Goal: Task Accomplishment & Management: Manage account settings

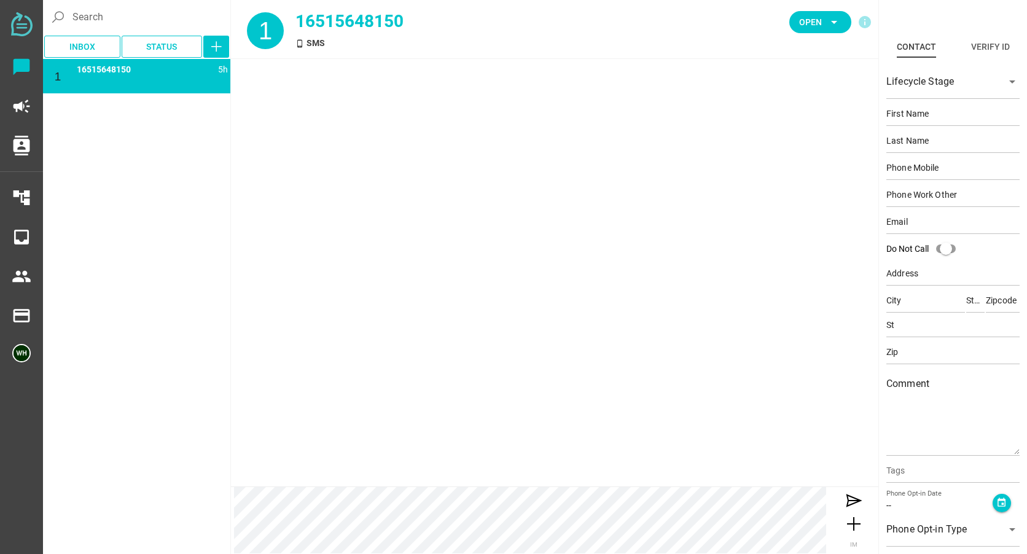
scroll to position [1242, 0]
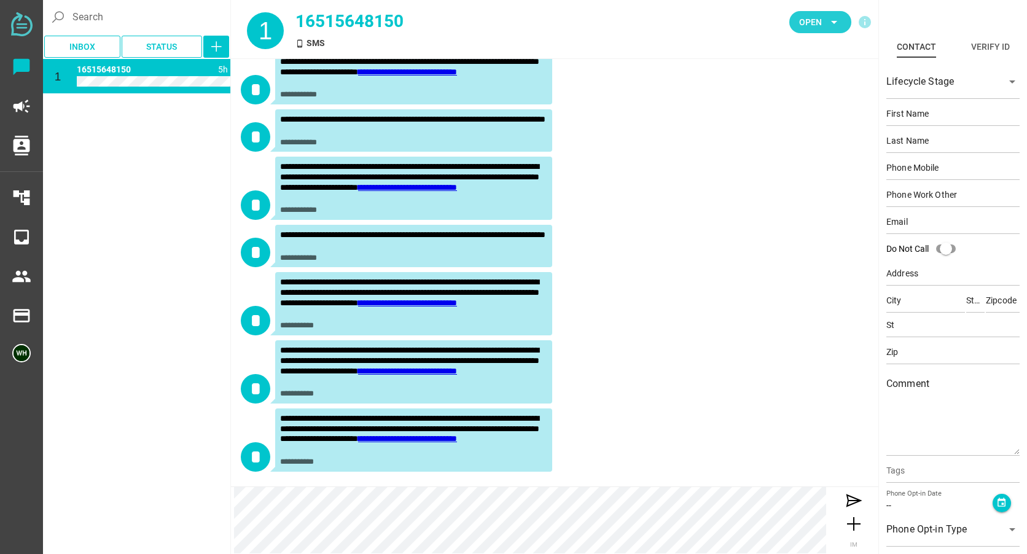
click at [821, 24] on span "Open" at bounding box center [810, 22] width 23 height 15
click at [795, 134] on div "Closed" at bounding box center [816, 136] width 52 height 10
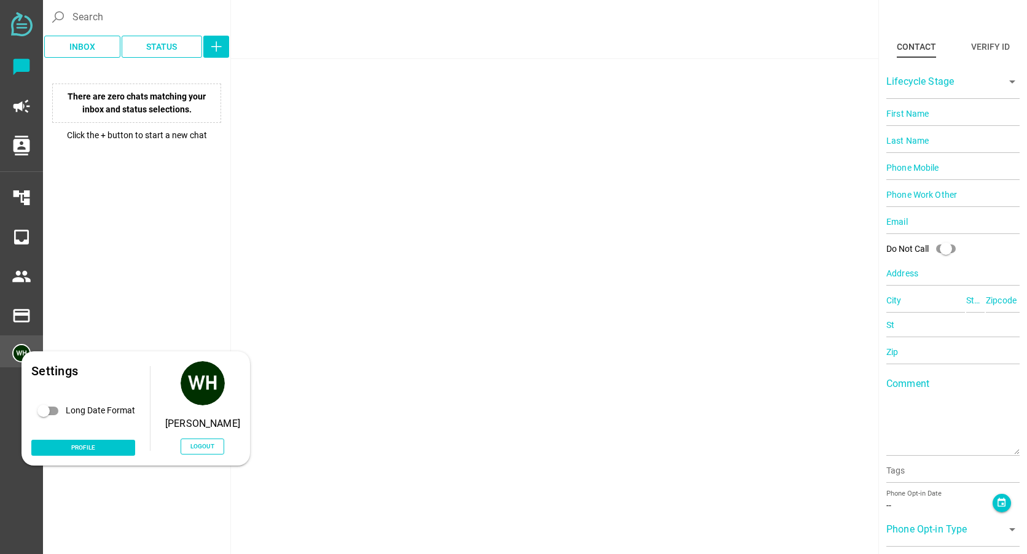
click at [33, 350] on div at bounding box center [21, 351] width 43 height 32
click at [205, 442] on span "Logout" at bounding box center [202, 446] width 24 height 10
